Goal: Transaction & Acquisition: Download file/media

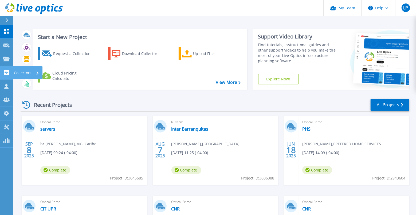
click at [6, 72] on icon at bounding box center [6, 72] width 6 height 5
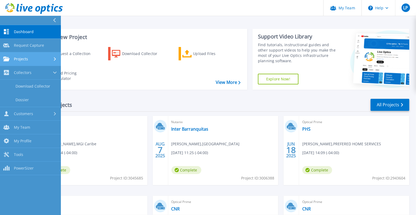
click at [10, 59] on div "Projects" at bounding box center [15, 59] width 25 height 5
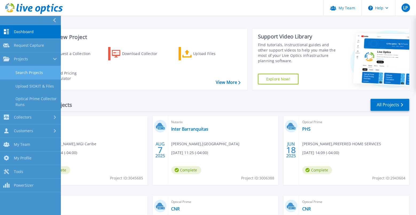
click at [22, 74] on link "Search Projects" at bounding box center [30, 73] width 61 height 14
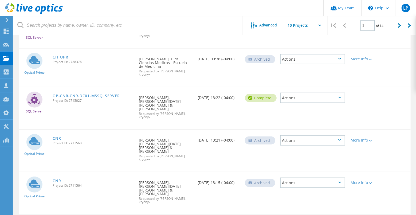
scroll to position [218, 0]
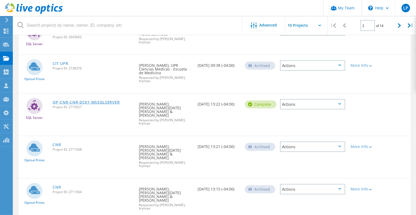
click at [78, 100] on link "OP-CNR-CNR-DC01-MSSQLSERVER" at bounding box center [86, 102] width 67 height 4
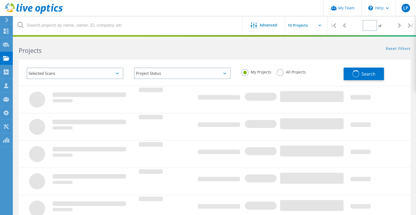
scroll to position [163, 0]
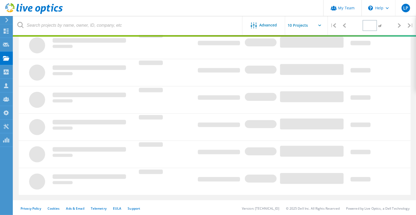
type input "1"
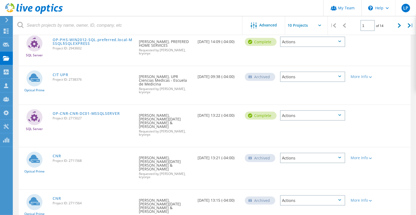
scroll to position [205, 0]
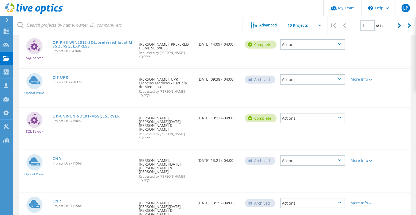
click at [309, 155] on div "Actions" at bounding box center [312, 160] width 65 height 10
click at [298, 140] on div "View Project" at bounding box center [313, 144] width 64 height 8
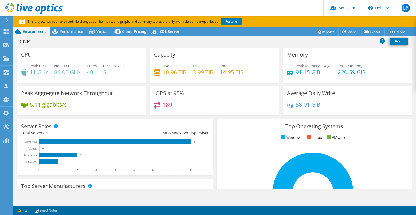
select select "USD"
click at [234, 23] on link "Restore" at bounding box center [231, 22] width 21 height 8
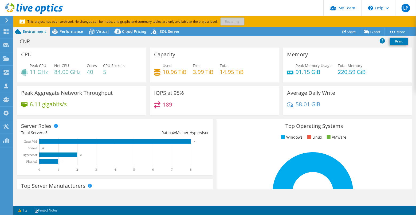
scroll to position [1, 0]
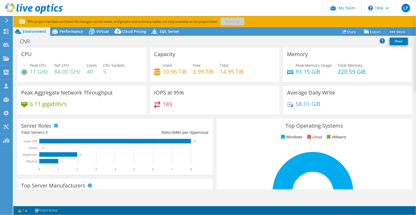
click at [197, 106] on div "189" at bounding box center [214, 106] width 121 height 11
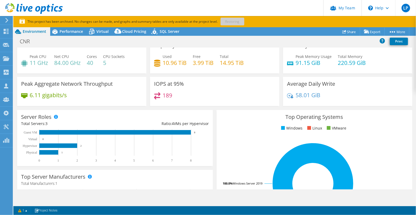
scroll to position [0, 0]
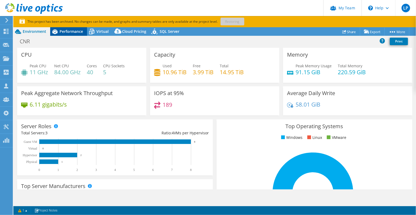
click at [73, 34] on span "Performance" at bounding box center [71, 31] width 23 height 5
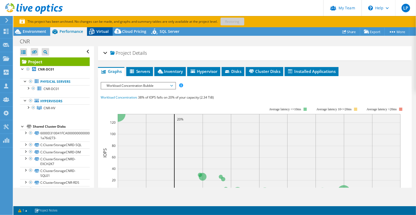
click at [102, 31] on span "Virtual" at bounding box center [102, 31] width 12 height 5
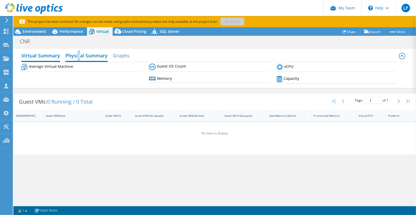
click at [80, 57] on h2 "Physical Summary" at bounding box center [86, 56] width 42 height 12
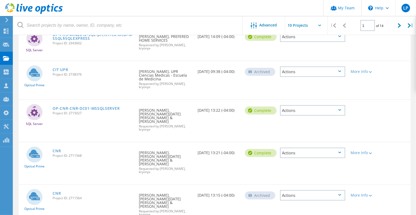
scroll to position [225, 0]
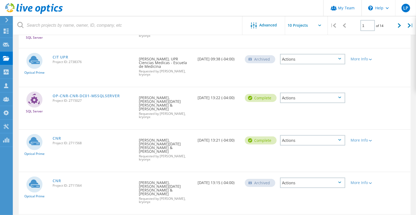
click at [300, 135] on div "Actions" at bounding box center [312, 140] width 65 height 10
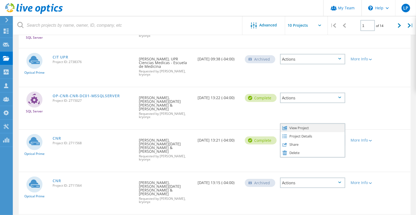
click at [293, 124] on div "View Project" at bounding box center [313, 128] width 64 height 8
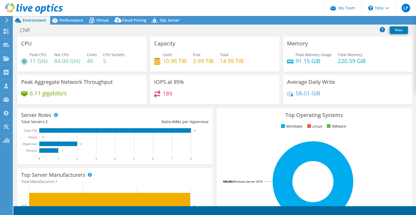
select select "USD"
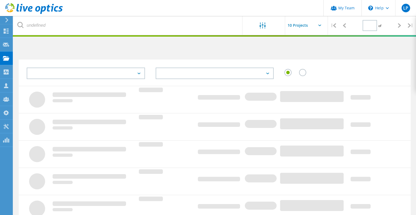
scroll to position [163, 0]
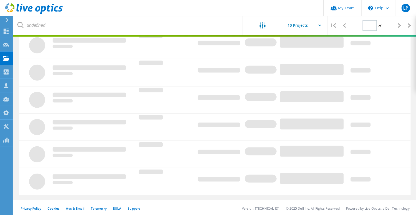
type input "1"
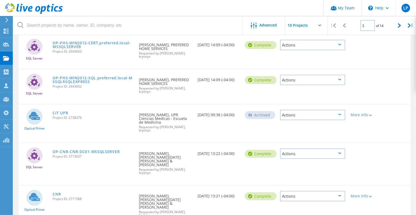
scroll to position [170, 0]
click at [309, 148] on div "Actions" at bounding box center [312, 153] width 65 height 10
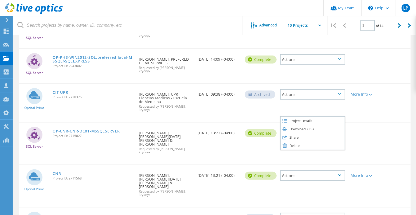
scroll to position [213, 0]
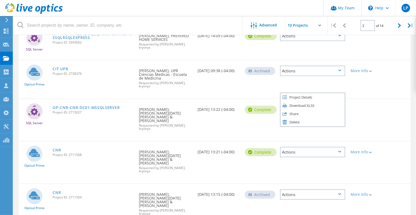
click at [216, 142] on div "Date Created 10/30/2024, 13:21 (-04:00)" at bounding box center [218, 151] width 47 height 18
click at [339, 147] on div "Actions" at bounding box center [312, 152] width 65 height 10
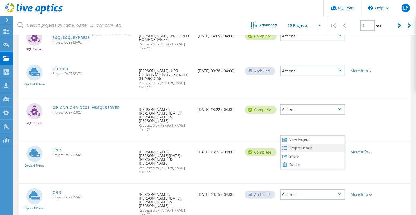
click at [340, 144] on div "Project Details" at bounding box center [313, 148] width 64 height 8
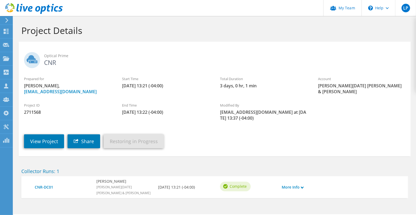
scroll to position [15, 0]
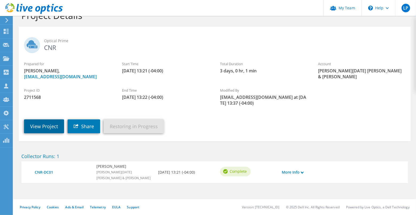
click at [50, 128] on link "View Project" at bounding box center [44, 126] width 40 height 14
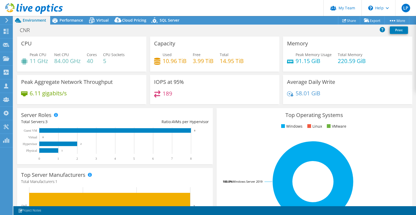
select select "USD"
click at [351, 22] on link "Share" at bounding box center [349, 20] width 22 height 8
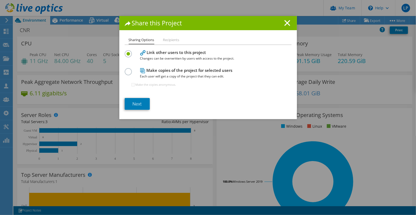
click at [129, 69] on label at bounding box center [129, 68] width 9 height 1
click at [0, 0] on input "radio" at bounding box center [0, 0] width 0 height 0
click at [128, 52] on label at bounding box center [129, 50] width 9 height 1
click at [0, 0] on input "radio" at bounding box center [0, 0] width 0 height 0
click at [194, 74] on span "Each user will get a copy of the project that they can edit." at bounding box center [206, 76] width 133 height 6
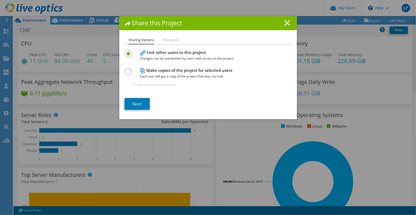
click at [287, 24] on line at bounding box center [287, 22] width 5 height 5
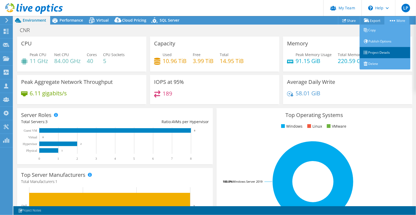
click at [381, 52] on link "Project Details" at bounding box center [385, 52] width 51 height 11
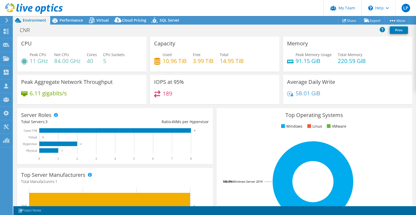
select select "USD"
click at [348, 22] on link "Share" at bounding box center [349, 20] width 22 height 8
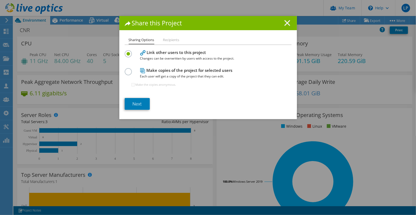
click at [287, 25] on icon at bounding box center [287, 23] width 6 height 6
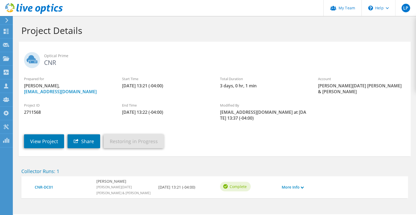
scroll to position [15, 0]
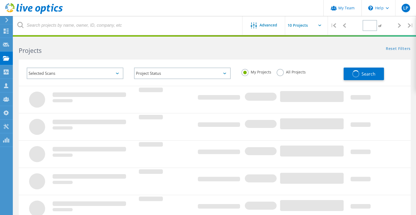
scroll to position [163, 0]
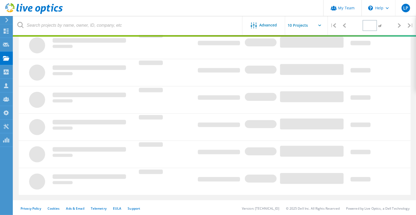
type input "1"
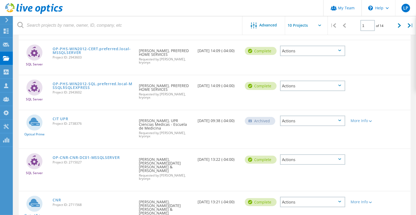
click at [306, 122] on div "Optical Prime CIT UPR Project ID: 2738376 Requested By Tomas Cespedes, UPR Cien…" at bounding box center [215, 129] width 392 height 38
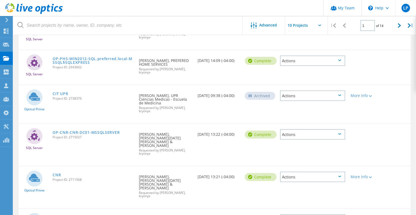
scroll to position [193, 0]
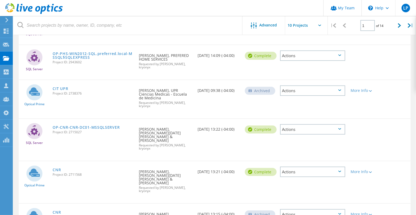
click at [340, 171] on icon at bounding box center [339, 172] width 3 height 2
click at [303, 164] on div "Project Details" at bounding box center [313, 168] width 64 height 8
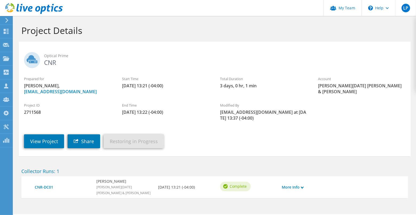
scroll to position [15, 0]
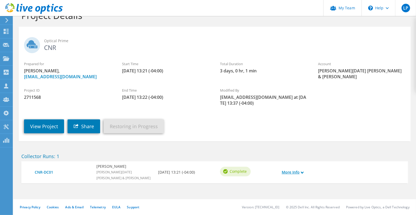
click at [304, 173] on use at bounding box center [302, 172] width 3 height 2
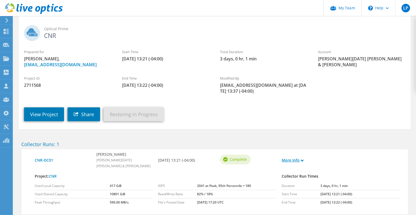
scroll to position [0, 0]
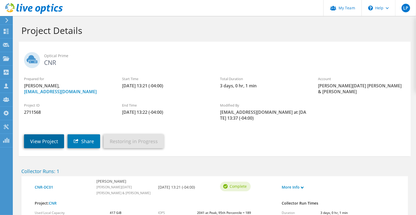
click at [46, 140] on link "View Project" at bounding box center [44, 141] width 40 height 14
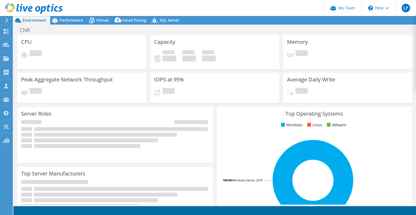
select select "USD"
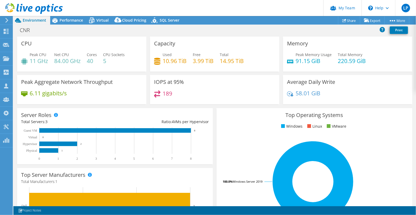
click at [39, 21] on span "Environment" at bounding box center [34, 20] width 23 height 5
click at [65, 19] on span "Performance" at bounding box center [71, 20] width 23 height 5
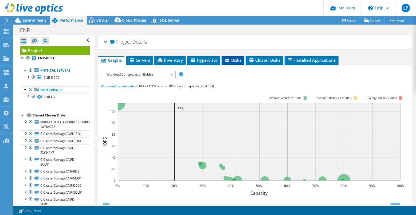
click at [236, 60] on span "Disks" at bounding box center [232, 59] width 17 height 5
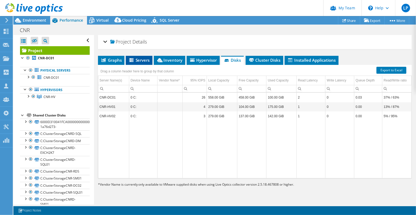
click at [135, 58] on span "Servers" at bounding box center [138, 59] width 21 height 5
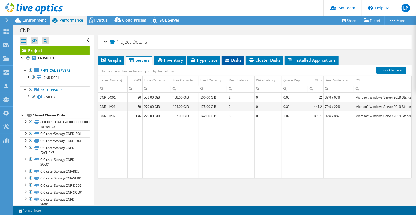
click at [237, 58] on span "Disks" at bounding box center [232, 59] width 17 height 5
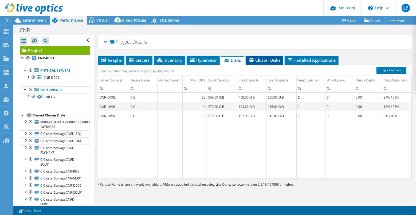
click at [269, 60] on span "Cluster Disks" at bounding box center [264, 59] width 32 height 5
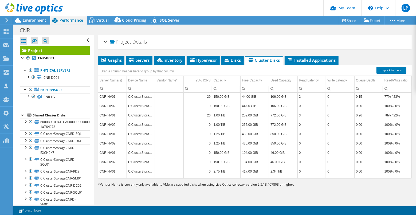
scroll to position [156, 0]
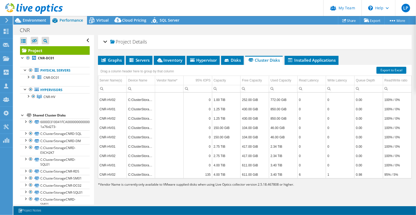
click at [229, 136] on td "150.00 GiB" at bounding box center [226, 136] width 29 height 9
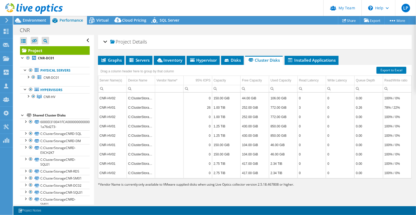
scroll to position [143, 0]
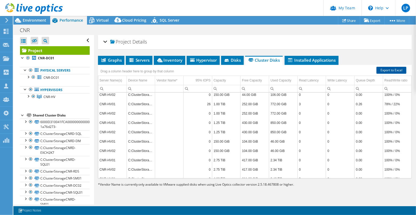
click at [388, 71] on link "Export to Excel" at bounding box center [391, 70] width 30 height 7
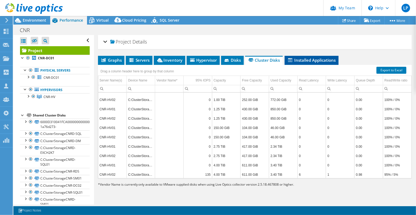
click at [320, 61] on span "Installed Applications" at bounding box center [311, 59] width 49 height 5
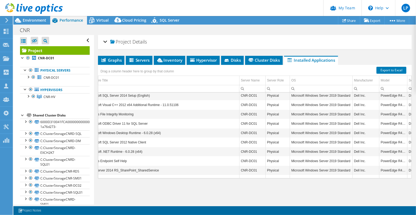
scroll to position [0, 11]
click at [234, 58] on span "Disks" at bounding box center [232, 59] width 17 height 5
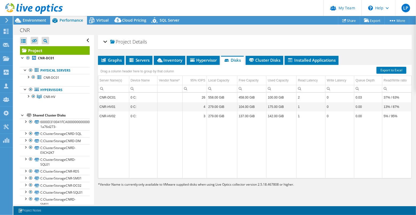
scroll to position [0, 0]
click at [164, 58] on span "Inventory" at bounding box center [169, 59] width 26 height 5
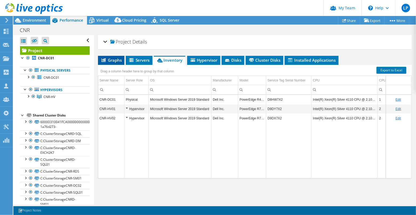
click at [116, 61] on span "Graphs" at bounding box center [111, 59] width 21 height 5
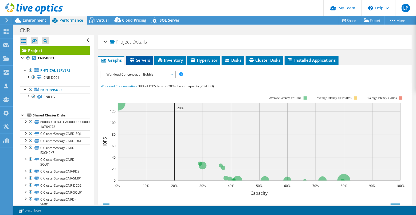
click at [142, 60] on span "Servers" at bounding box center [139, 59] width 21 height 5
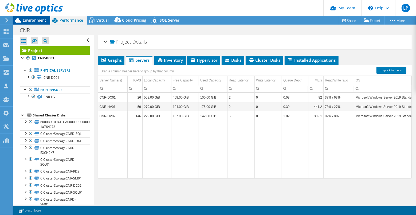
click at [37, 23] on span "Environment" at bounding box center [34, 20] width 23 height 5
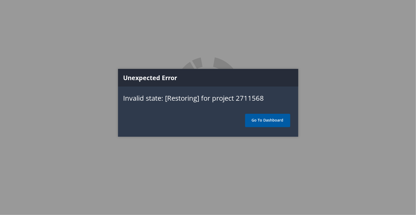
click at [260, 121] on link "Go To Dashboard" at bounding box center [267, 120] width 45 height 13
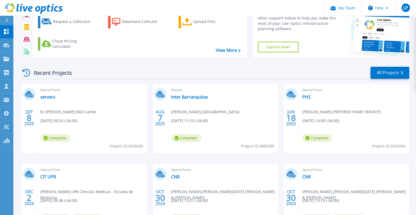
scroll to position [81, 0]
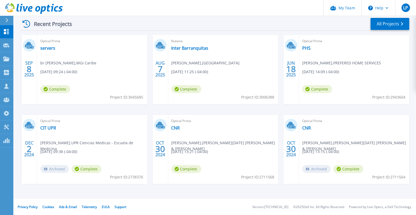
click at [344, 170] on span "Complete" at bounding box center [348, 169] width 30 height 8
click at [316, 170] on span "Archived" at bounding box center [316, 169] width 29 height 8
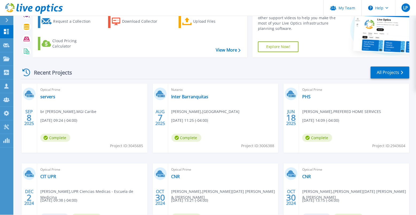
scroll to position [0, 0]
